Goal: Task Accomplishment & Management: Complete application form

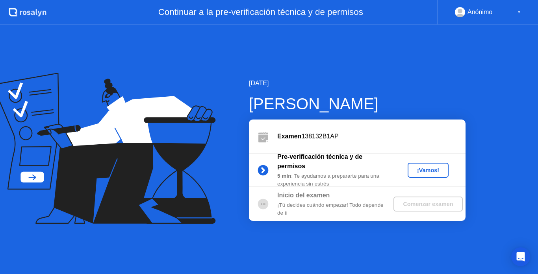
click at [420, 172] on div "¡Vamos!" at bounding box center [427, 170] width 35 height 6
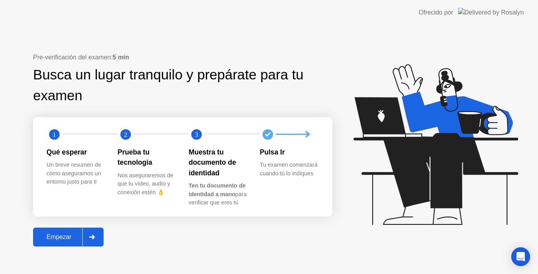
click at [60, 239] on div "Empezar" at bounding box center [58, 237] width 47 height 7
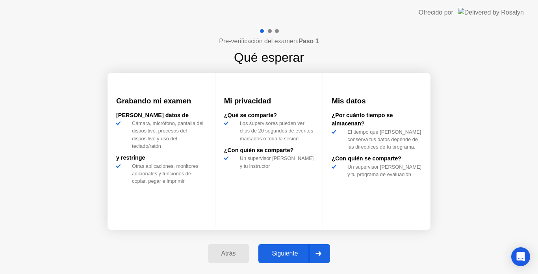
click at [283, 250] on div "Siguiente" at bounding box center [285, 253] width 48 height 7
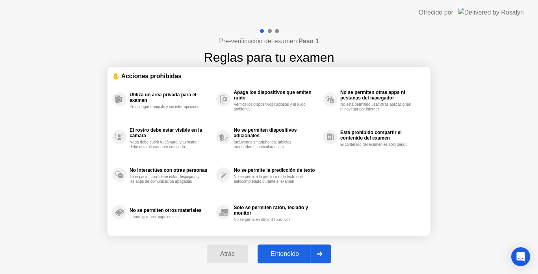
click at [283, 249] on button "Entendido" at bounding box center [294, 254] width 74 height 19
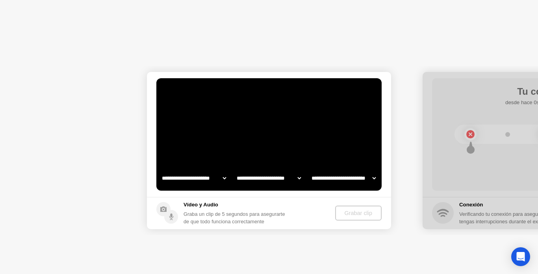
select select "**********"
select select "*******"
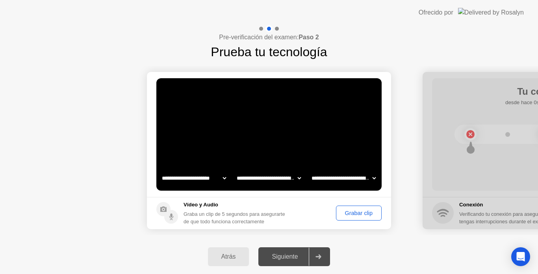
click at [354, 215] on div "Grabar clip" at bounding box center [358, 213] width 40 height 6
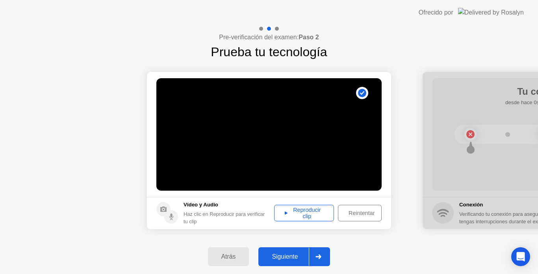
click at [296, 220] on div "Reproducir clip" at bounding box center [304, 213] width 54 height 13
click at [275, 255] on div "Siguiente" at bounding box center [285, 256] width 48 height 7
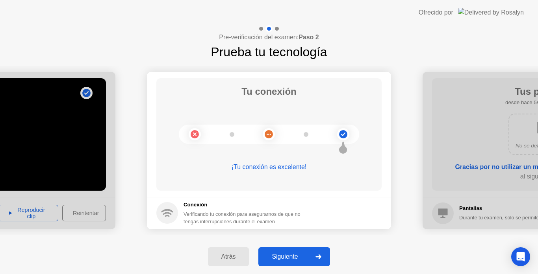
click at [279, 253] on div "Siguiente" at bounding box center [285, 256] width 48 height 7
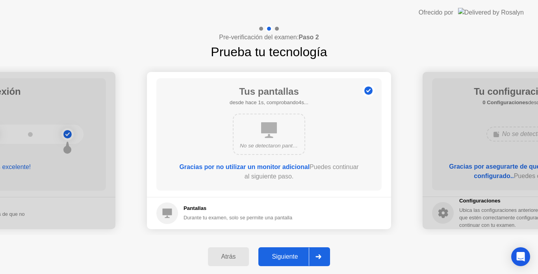
click at [279, 253] on div "Siguiente" at bounding box center [285, 256] width 48 height 7
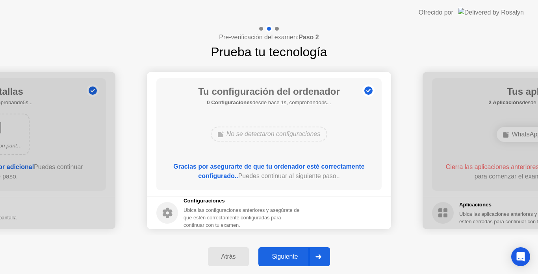
click at [279, 253] on div "Siguiente" at bounding box center [285, 256] width 48 height 7
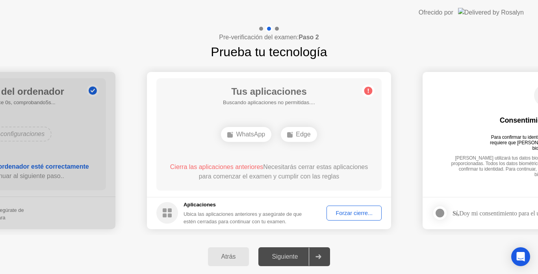
click at [341, 211] on div "Forzar cierre..." at bounding box center [354, 213] width 50 height 6
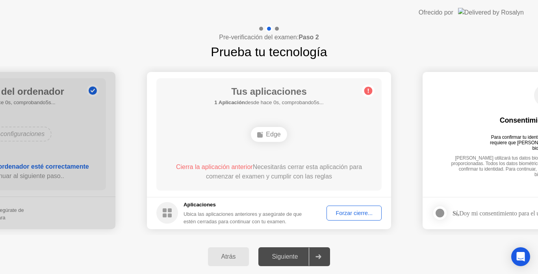
click at [339, 214] on div "Forzar cierre..." at bounding box center [354, 213] width 50 height 6
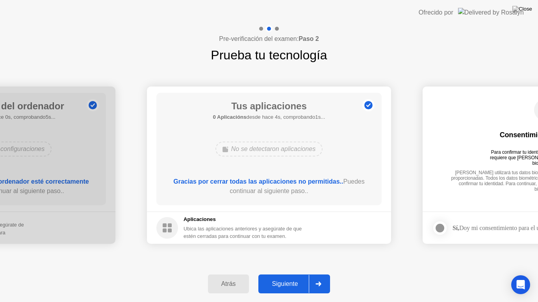
click at [288, 274] on div "Siguiente" at bounding box center [285, 284] width 48 height 7
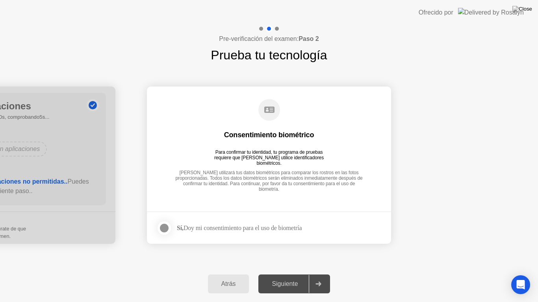
click at [164, 226] on div at bounding box center [163, 228] width 9 height 9
click at [268, 274] on button "Siguiente" at bounding box center [294, 284] width 72 height 19
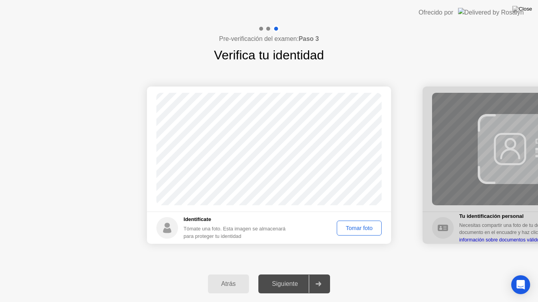
click at [354, 226] on div "Tomar foto" at bounding box center [358, 228] width 39 height 6
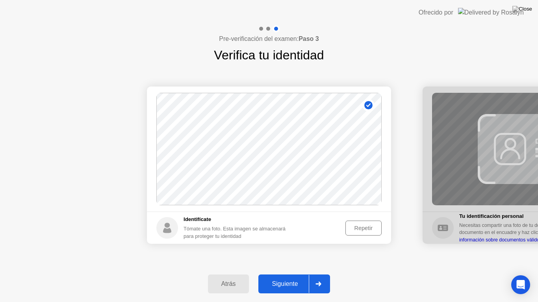
click at [359, 223] on button "Repetir" at bounding box center [363, 228] width 36 height 15
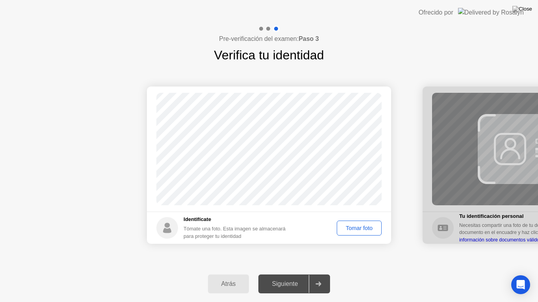
click at [359, 223] on button "Tomar foto" at bounding box center [359, 228] width 45 height 15
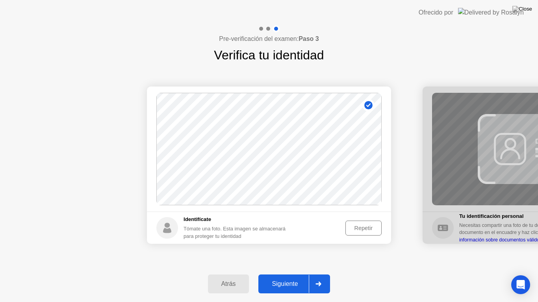
click at [287, 274] on div "Siguiente" at bounding box center [285, 284] width 48 height 7
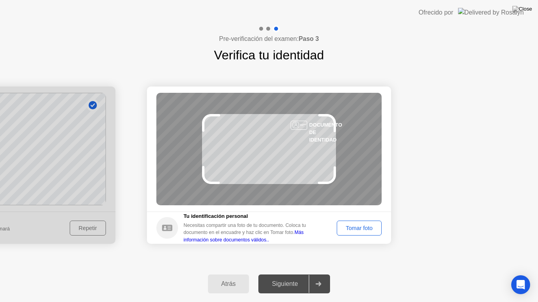
click at [355, 228] on div "Tomar foto" at bounding box center [358, 228] width 39 height 6
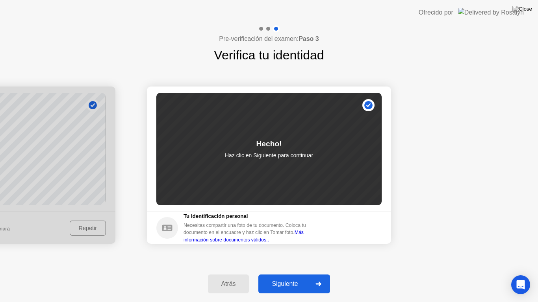
click at [299, 274] on div "Siguiente" at bounding box center [285, 284] width 48 height 7
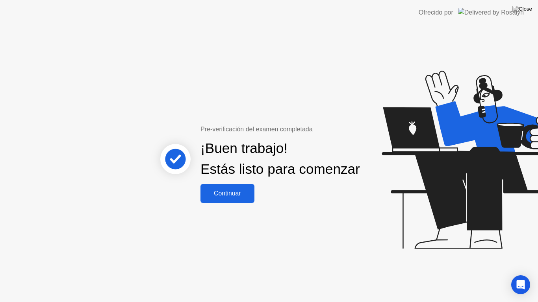
click at [252, 197] on div "Continuar" at bounding box center [227, 193] width 49 height 7
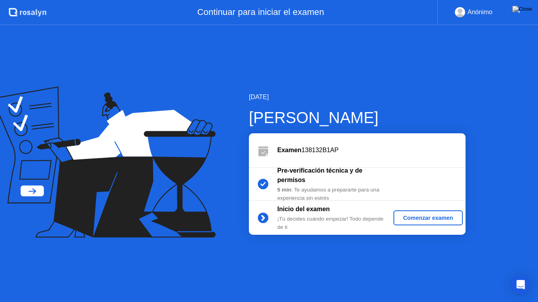
click at [400, 220] on div "Comenzar examen" at bounding box center [427, 218] width 63 height 6
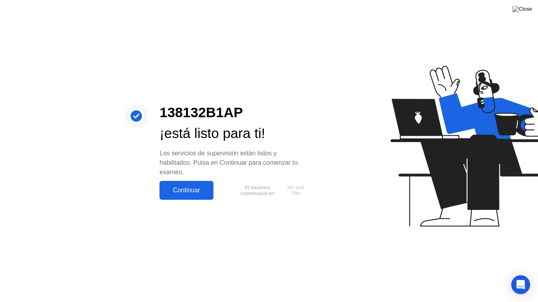
click at [205, 198] on button "Continuar" at bounding box center [186, 190] width 54 height 19
